Goal: Check status: Check status

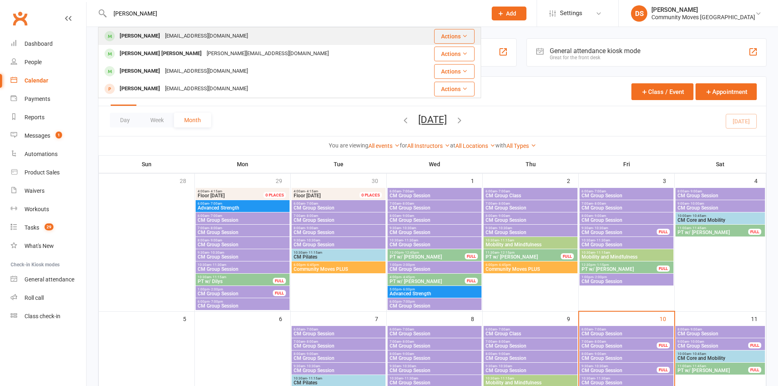
type input "[PERSON_NAME]"
click at [163, 32] on div "[EMAIL_ADDRESS][DOMAIN_NAME]" at bounding box center [207, 36] width 88 height 12
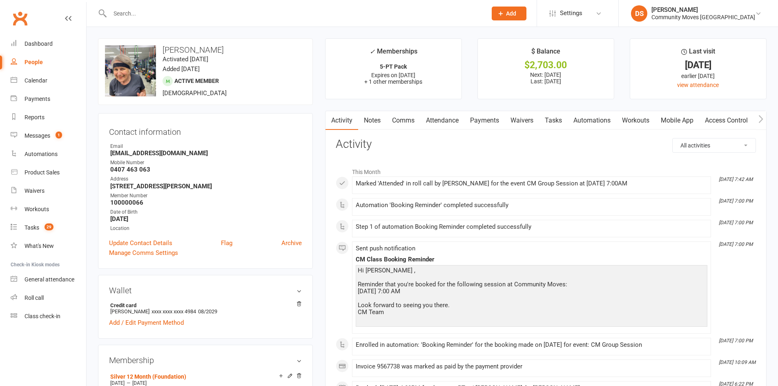
click at [444, 117] on link "Attendance" at bounding box center [442, 120] width 44 height 19
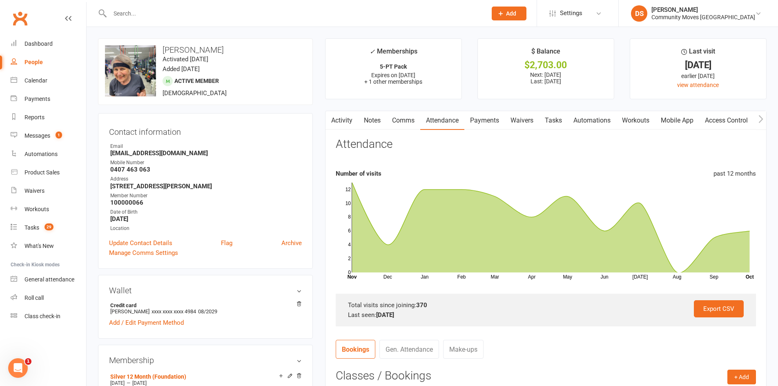
click at [341, 120] on link "Activity" at bounding box center [341, 120] width 33 height 19
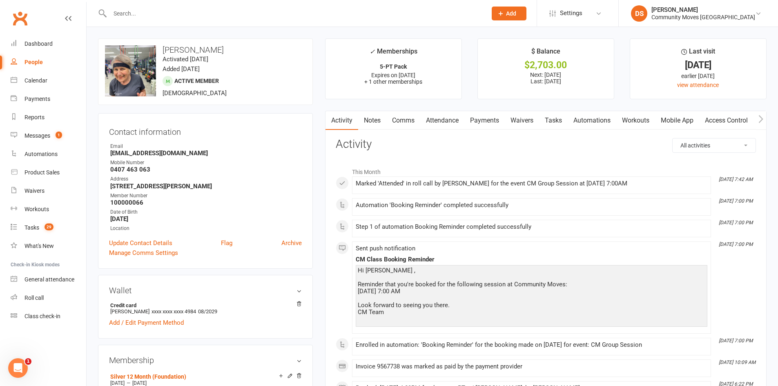
click at [497, 120] on link "Payments" at bounding box center [484, 120] width 40 height 19
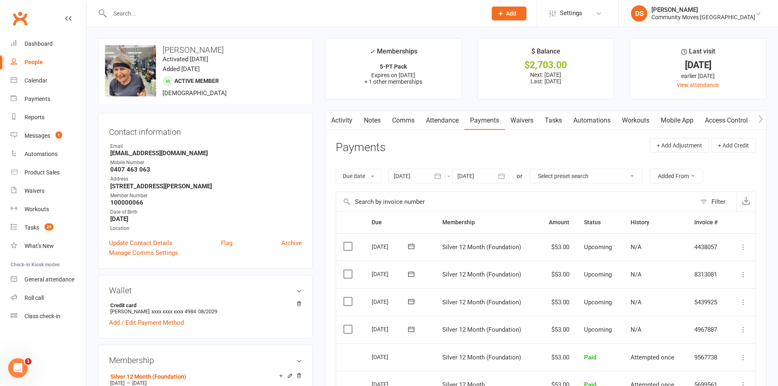
click at [448, 116] on link "Attendance" at bounding box center [442, 120] width 44 height 19
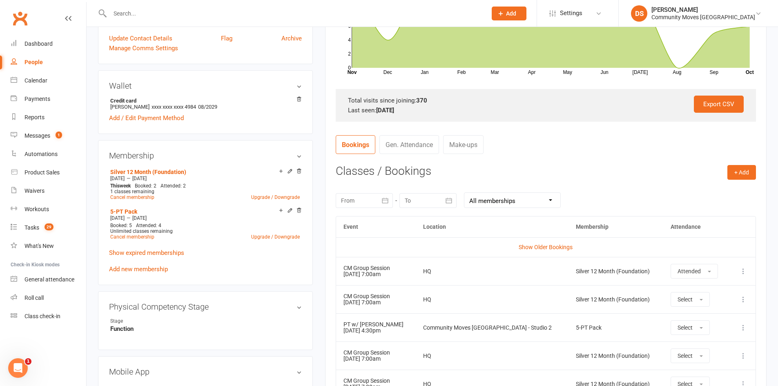
scroll to position [381, 0]
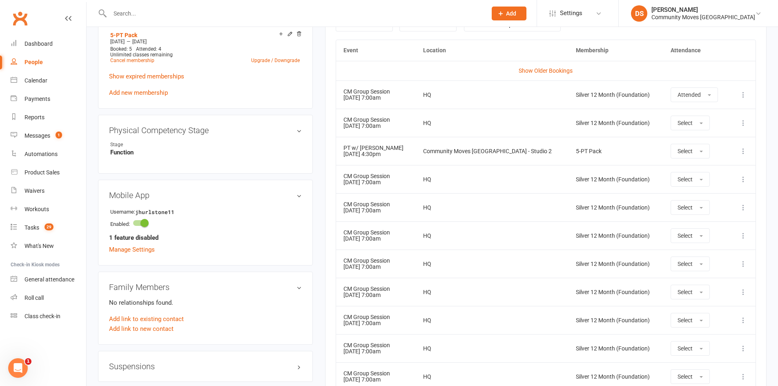
drag, startPoint x: 415, startPoint y: 293, endPoint x: 543, endPoint y: 309, distance: 129.6
click at [473, 303] on tr "CM Group Session [DATE] 7:00am HQ Silver 12 Month (Foundation) Select More info…" at bounding box center [545, 292] width 419 height 28
